Goal: Information Seeking & Learning: Learn about a topic

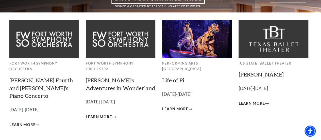
scroll to position [102, 0]
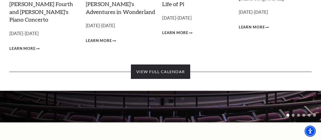
click at [156, 69] on link "View Full Calendar" at bounding box center [160, 71] width 59 height 14
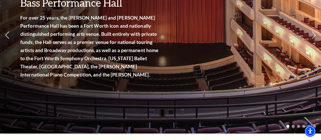
scroll to position [0, 0]
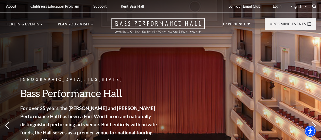
click at [314, 4] on use at bounding box center [314, 6] width 4 height 4
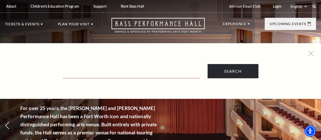
click at [141, 75] on input "Text field" at bounding box center [131, 73] width 137 height 10
type input "lottery"
click at [208, 64] on input "Search" at bounding box center [233, 71] width 51 height 14
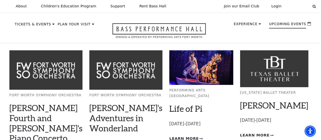
scroll to position [76, 0]
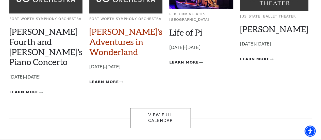
click at [94, 36] on link "[PERSON_NAME]'s Adventures in Wonderland" at bounding box center [125, 41] width 73 height 30
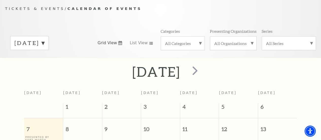
scroll to position [0, 0]
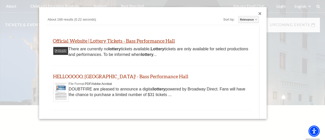
click at [113, 40] on link "Official Website | Lottery Tickets - Bass Performance Hall" at bounding box center [114, 41] width 122 height 6
